Goal: Task Accomplishment & Management: Manage account settings

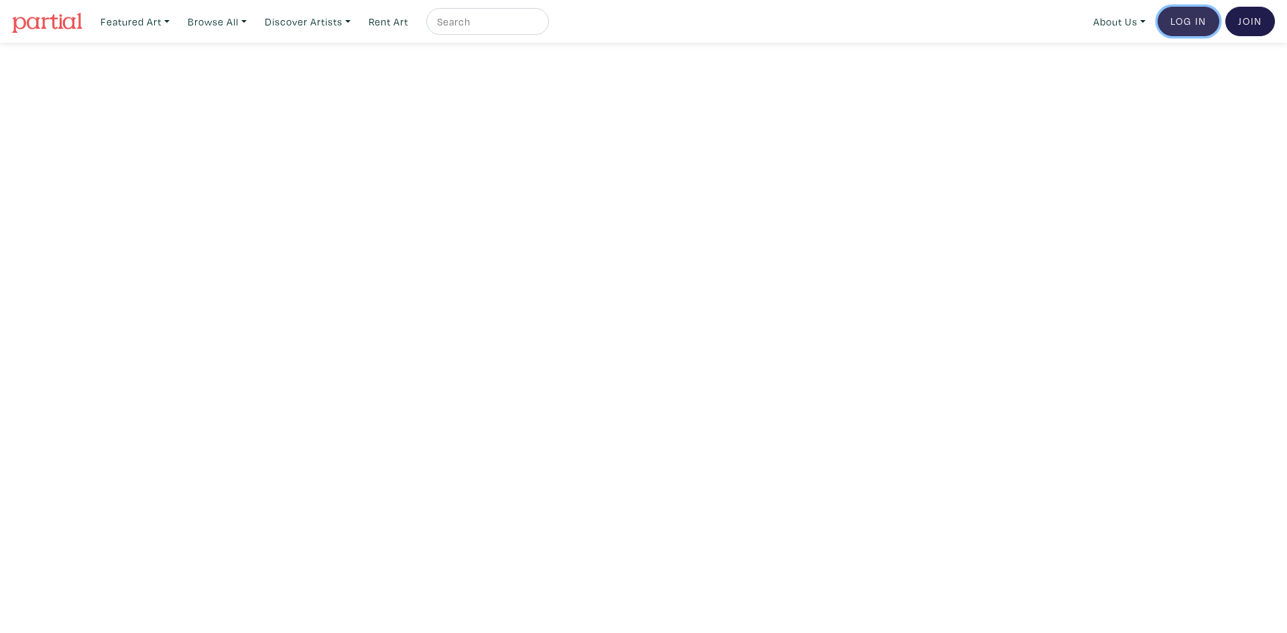
click at [1185, 20] on link "Log In" at bounding box center [1188, 21] width 62 height 29
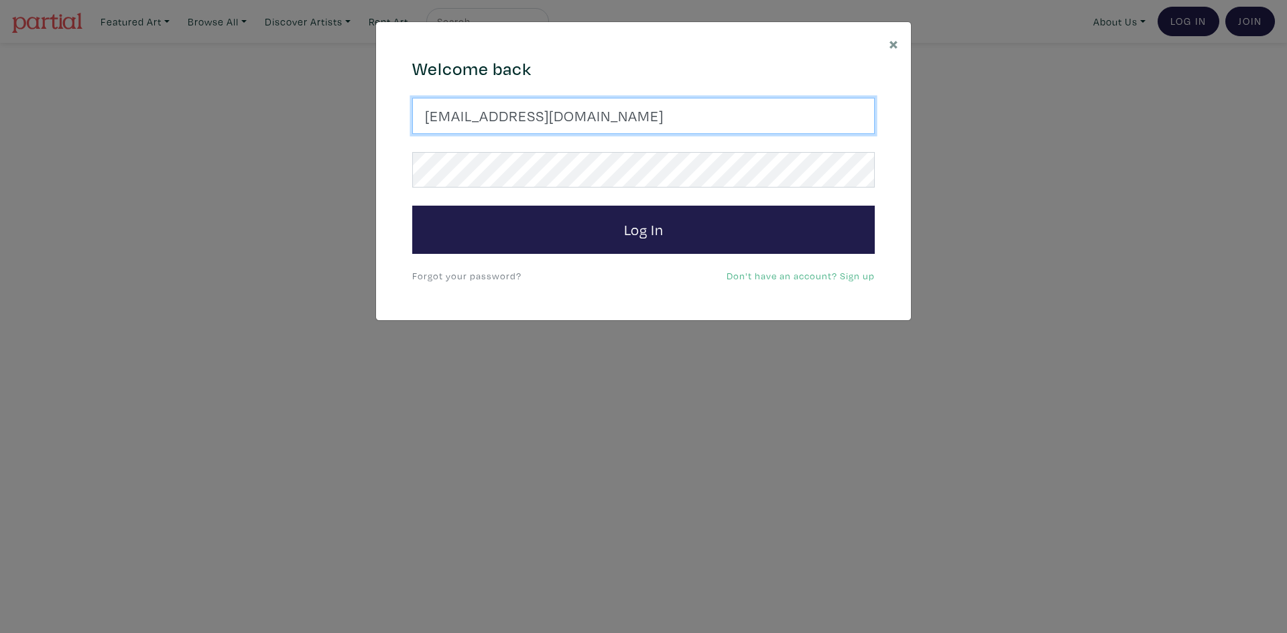
click at [667, 121] on input "[EMAIL_ADDRESS][DOMAIN_NAME]" at bounding box center [643, 116] width 462 height 36
type input "[EMAIL_ADDRESS][DOMAIN_NAME]"
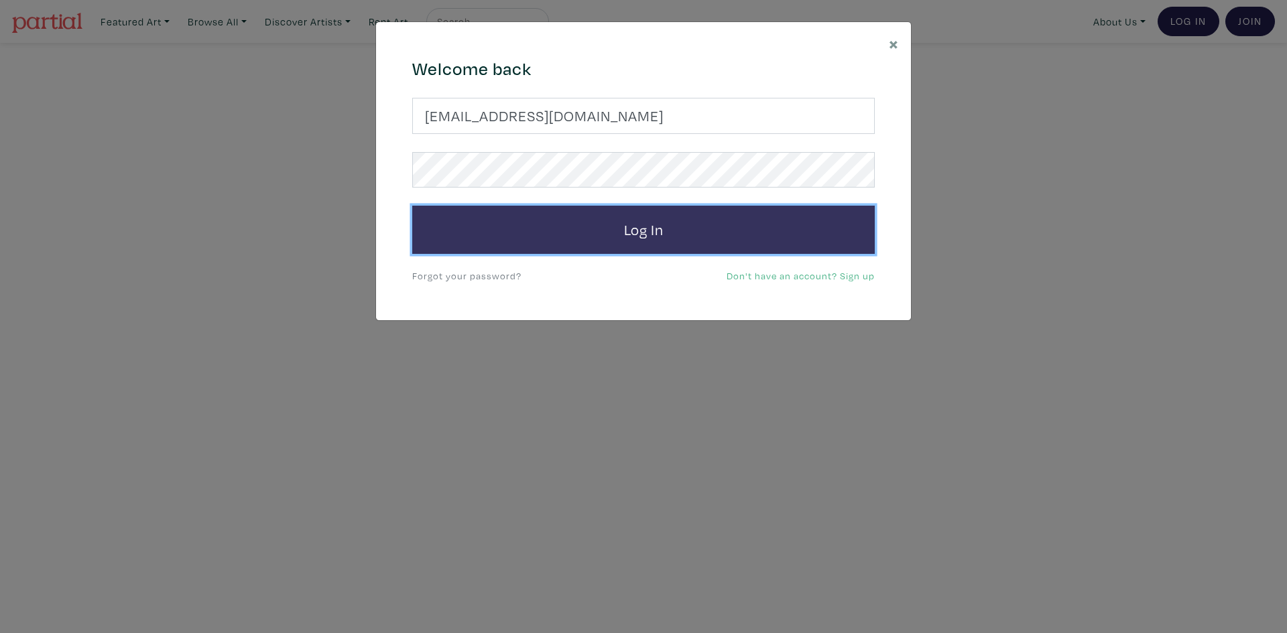
click at [576, 230] on button "Log In" at bounding box center [643, 230] width 462 height 48
